Goal: Entertainment & Leisure: Consume media (video, audio)

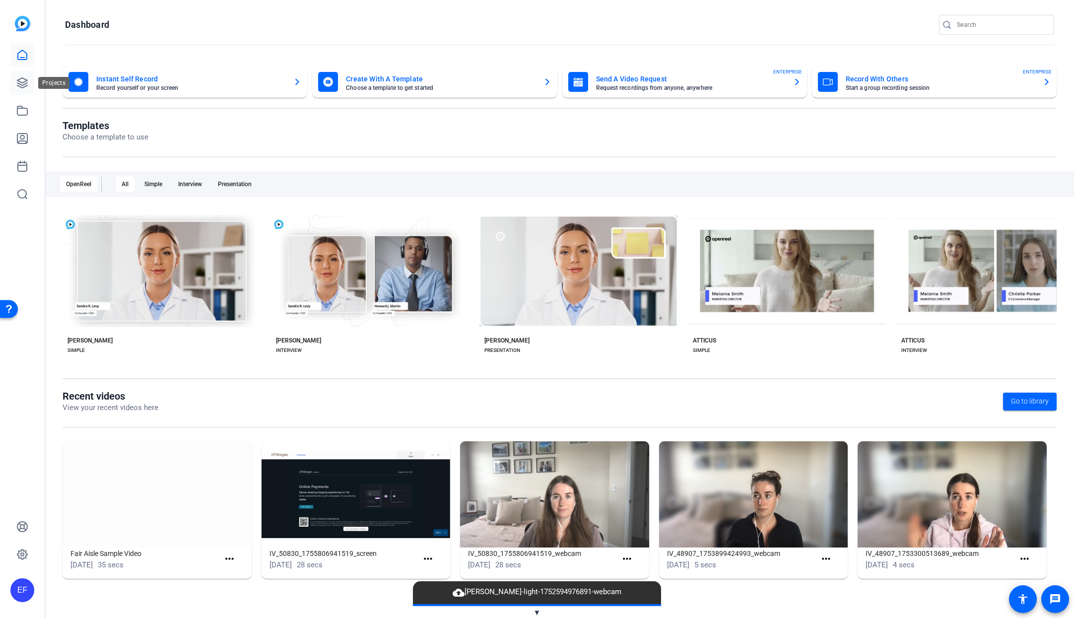
click at [22, 83] on icon at bounding box center [22, 83] width 10 height 10
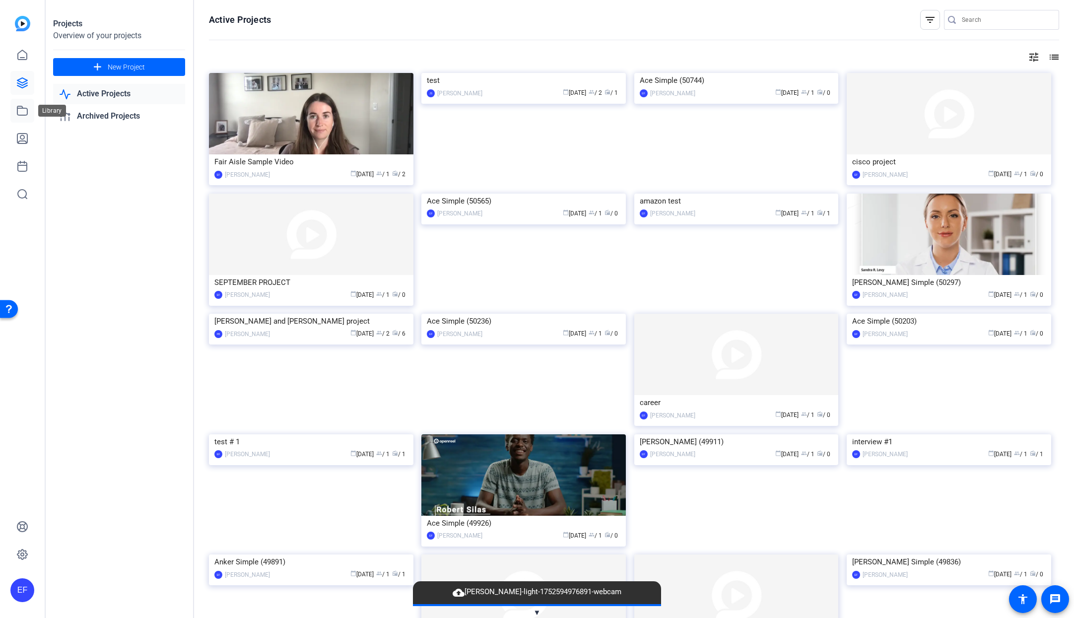
click at [20, 110] on icon at bounding box center [22, 111] width 12 height 12
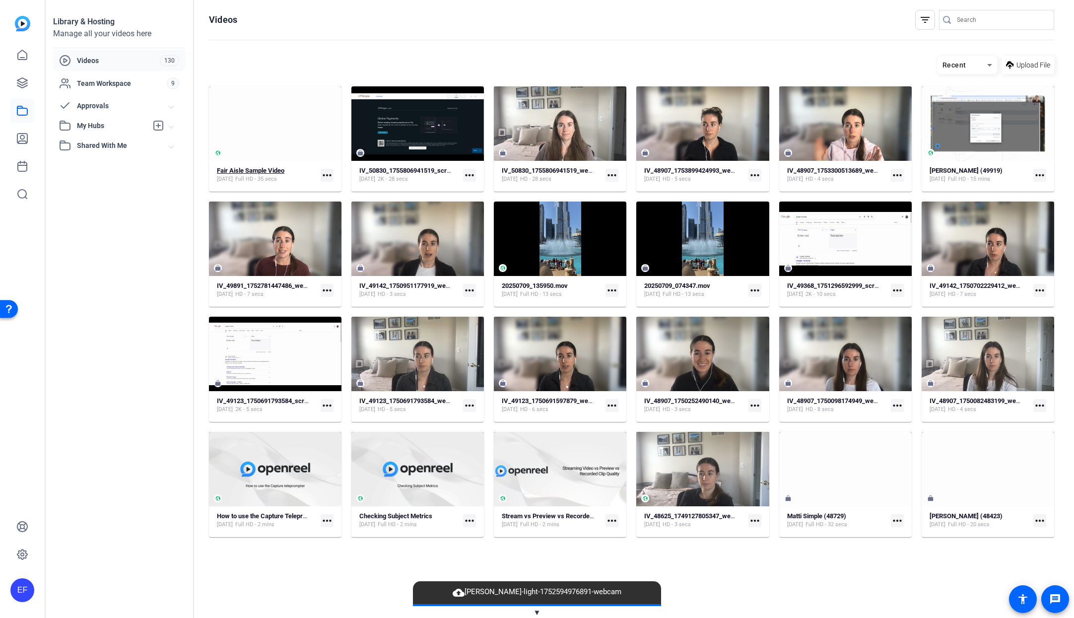
click at [270, 168] on strong "Fair Aisle Sample Video" at bounding box center [251, 170] width 68 height 7
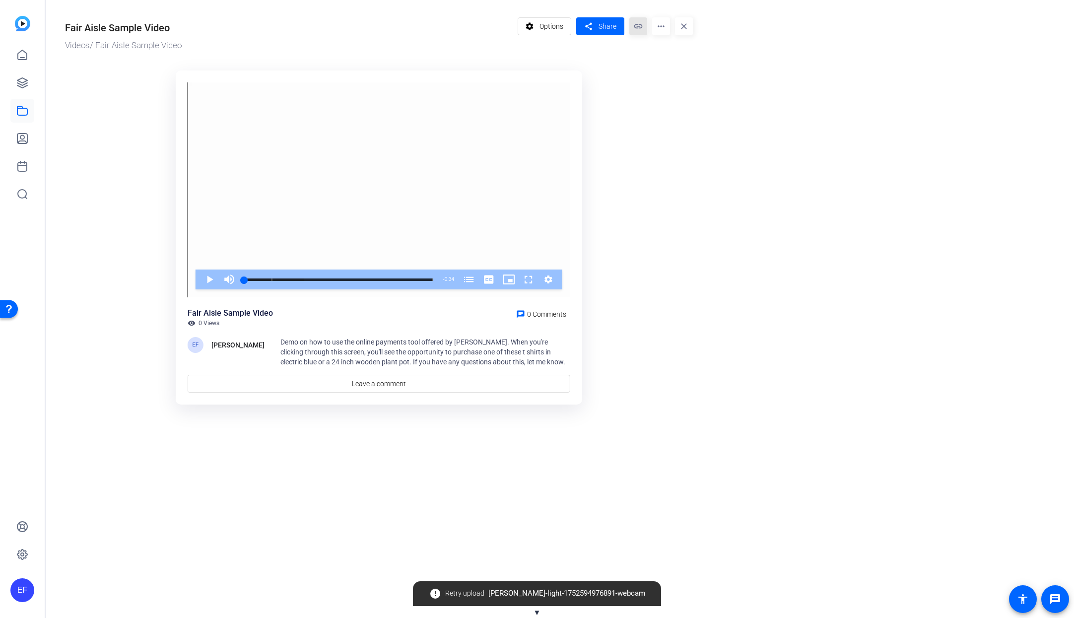
click at [636, 30] on mat-icon "link" at bounding box center [639, 26] width 18 height 18
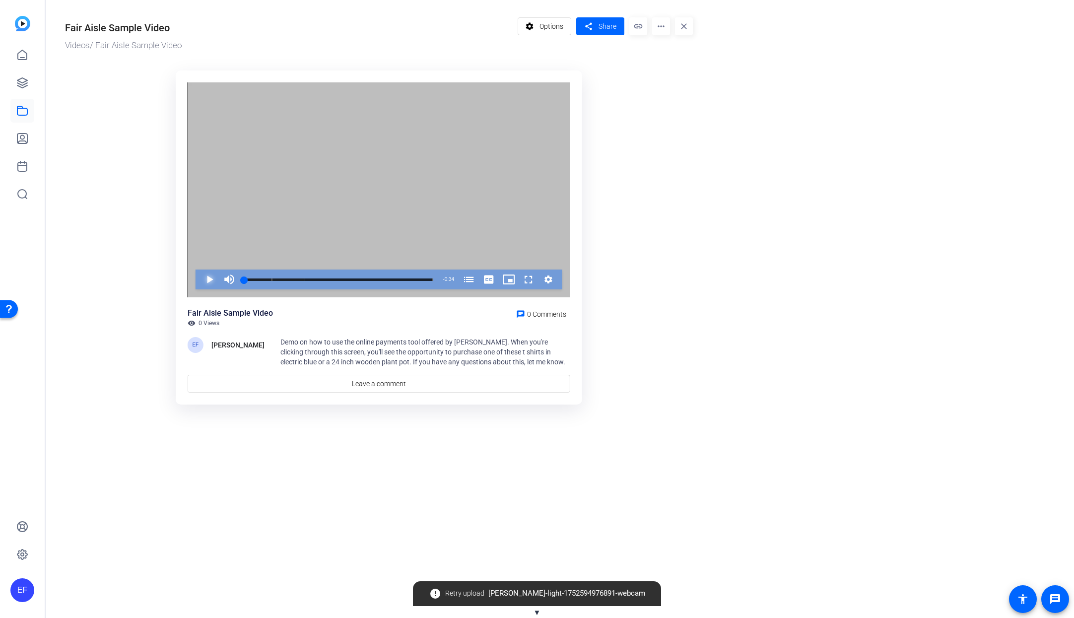
click at [200, 280] on span "Video Player" at bounding box center [200, 280] width 0 height 20
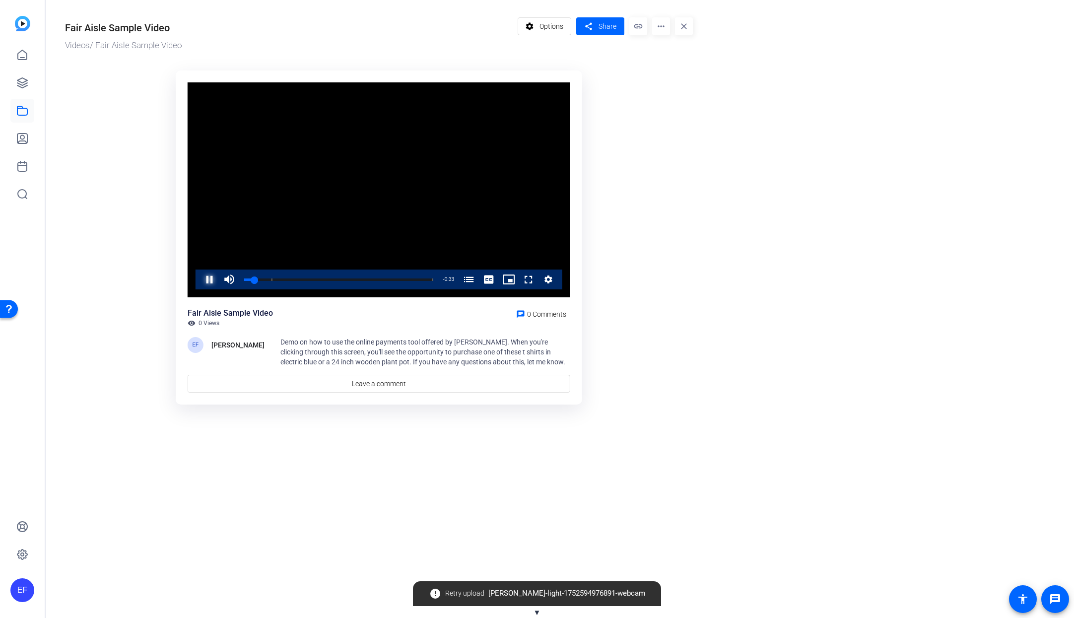
click at [200, 280] on span "Video Player" at bounding box center [200, 280] width 0 height 20
click at [200, 284] on span "Video Player" at bounding box center [200, 280] width 0 height 20
click at [200, 280] on span "Video Player" at bounding box center [200, 280] width 0 height 20
click at [25, 113] on icon at bounding box center [22, 111] width 12 height 12
